Goal: Navigation & Orientation: Find specific page/section

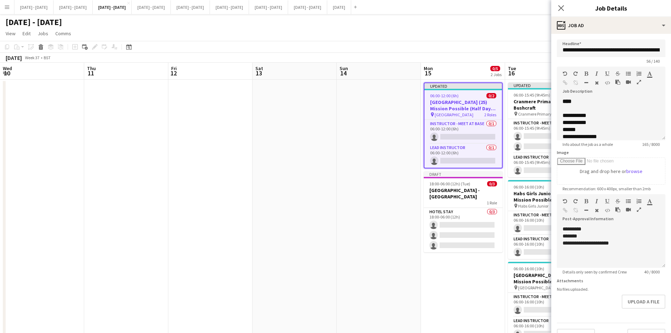
scroll to position [0, 241]
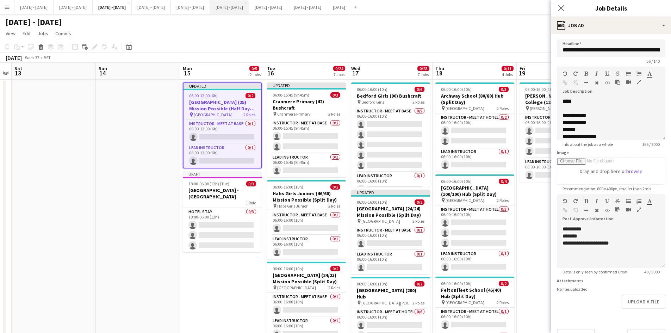
click at [249, 7] on button "[DATE] - [DATE] Close" at bounding box center [229, 7] width 39 height 14
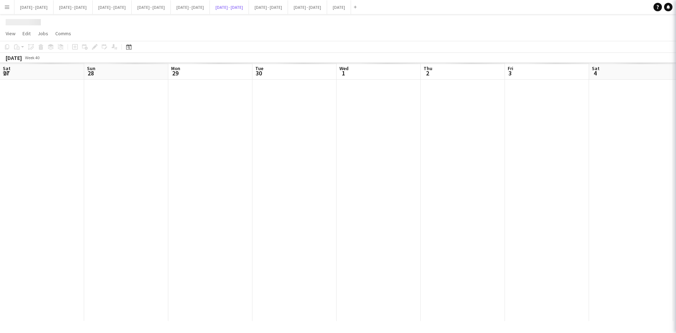
scroll to position [0, 242]
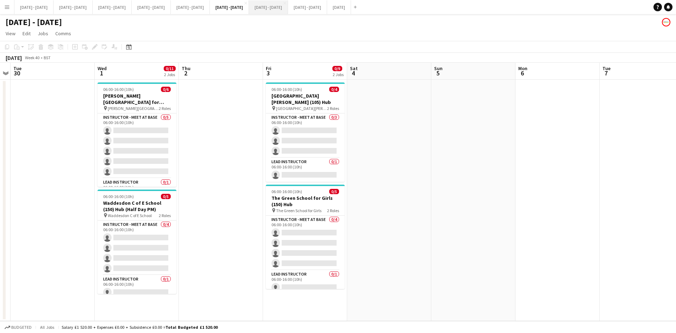
click at [288, 7] on button "[DATE] - [DATE] Close" at bounding box center [268, 7] width 39 height 14
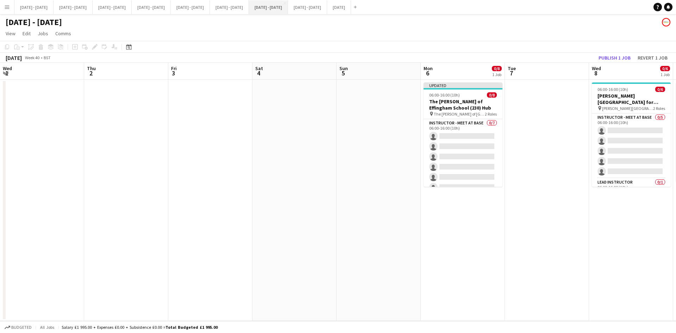
scroll to position [0, 242]
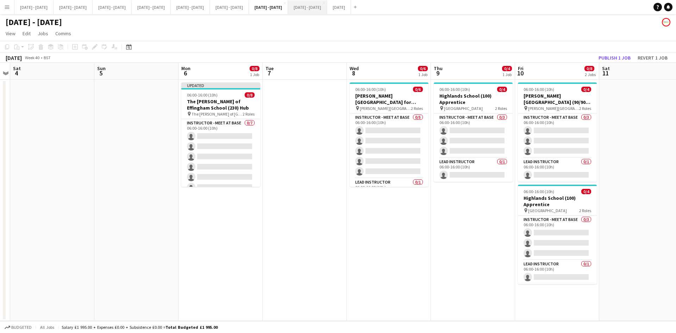
click at [327, 7] on button "[DATE] - [DATE] Close" at bounding box center [307, 7] width 39 height 14
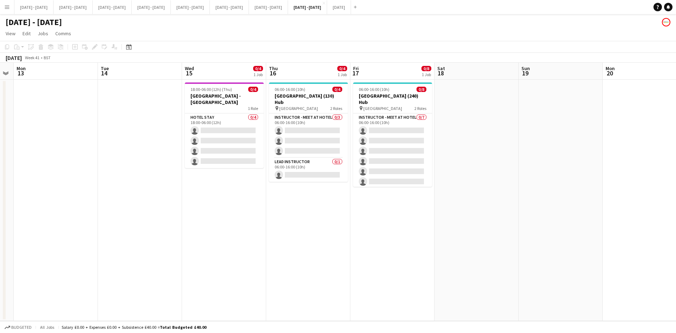
scroll to position [0, 241]
drag, startPoint x: 204, startPoint y: 188, endPoint x: 373, endPoint y: 235, distance: 175.7
click at [373, 235] on app-calendar-viewport "Fri 10 Sat 11 Sun 12 Mon 13 Tue 14 Wed 15 0/4 1 Job Thu 16 0/4 1 Job Fri 17 0/8…" at bounding box center [338, 192] width 676 height 258
